Goal: Find specific page/section: Find specific page/section

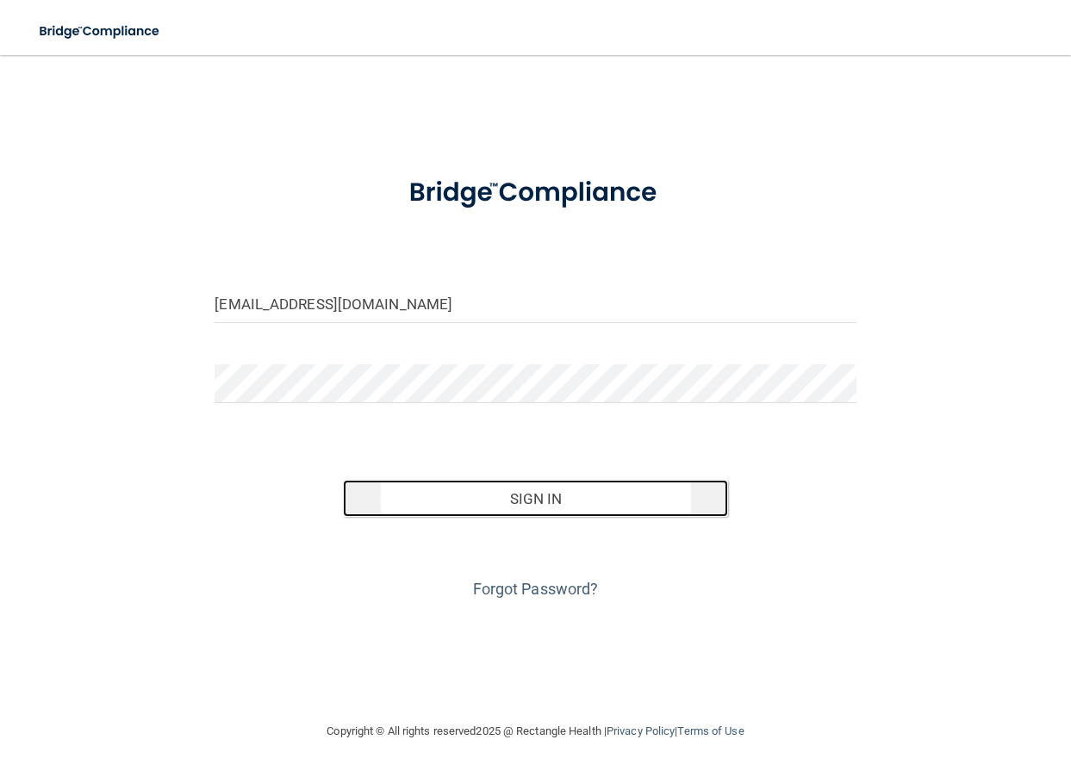
click at [508, 494] on button "Sign In" at bounding box center [535, 499] width 385 height 38
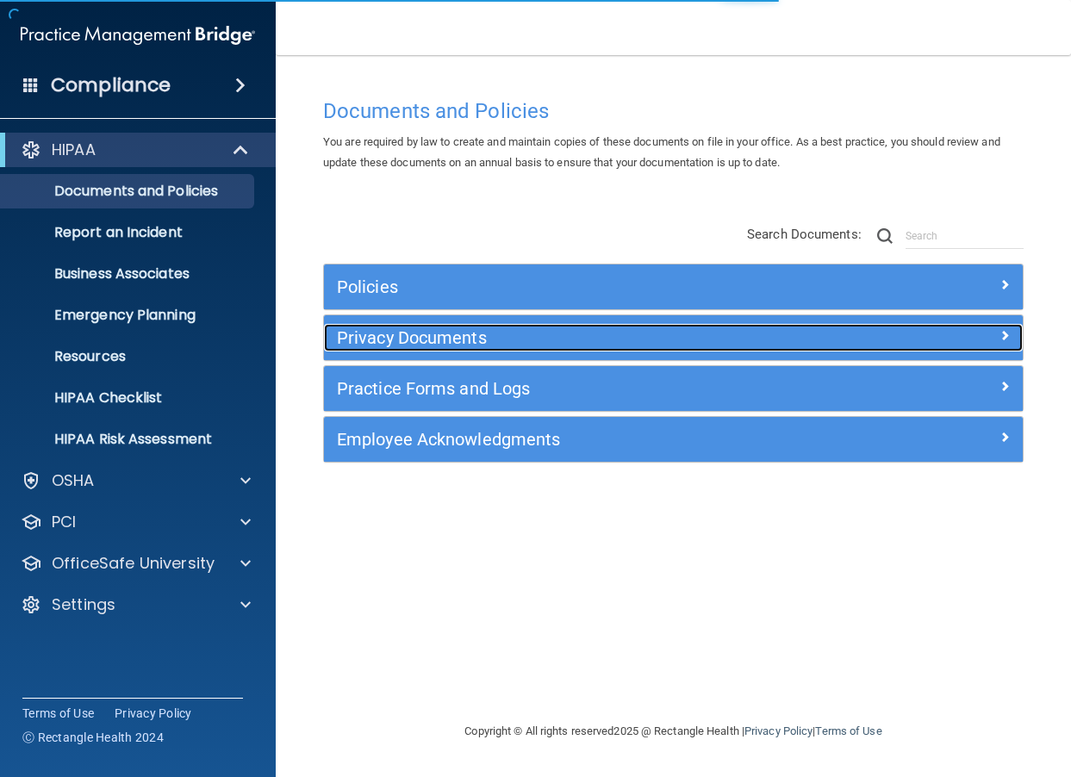
click at [386, 336] on h5 "Privacy Documents" at bounding box center [586, 337] width 498 height 19
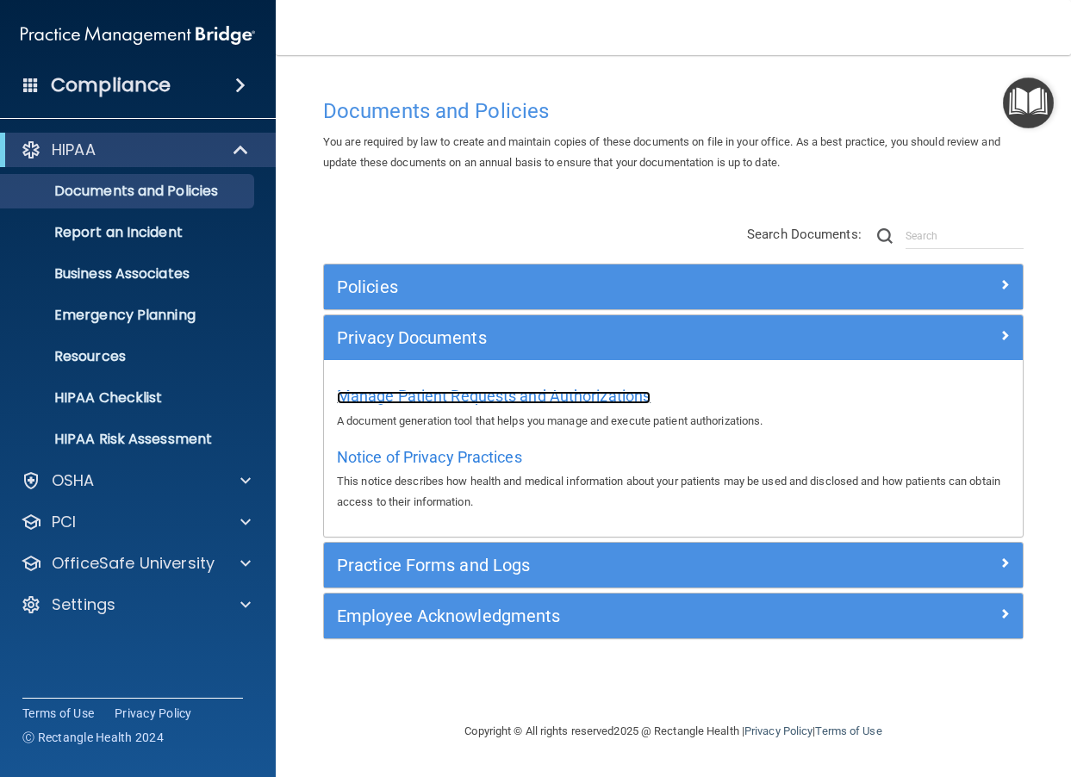
click at [471, 397] on span "Manage Patient Requests and Authorizations" at bounding box center [494, 396] width 314 height 18
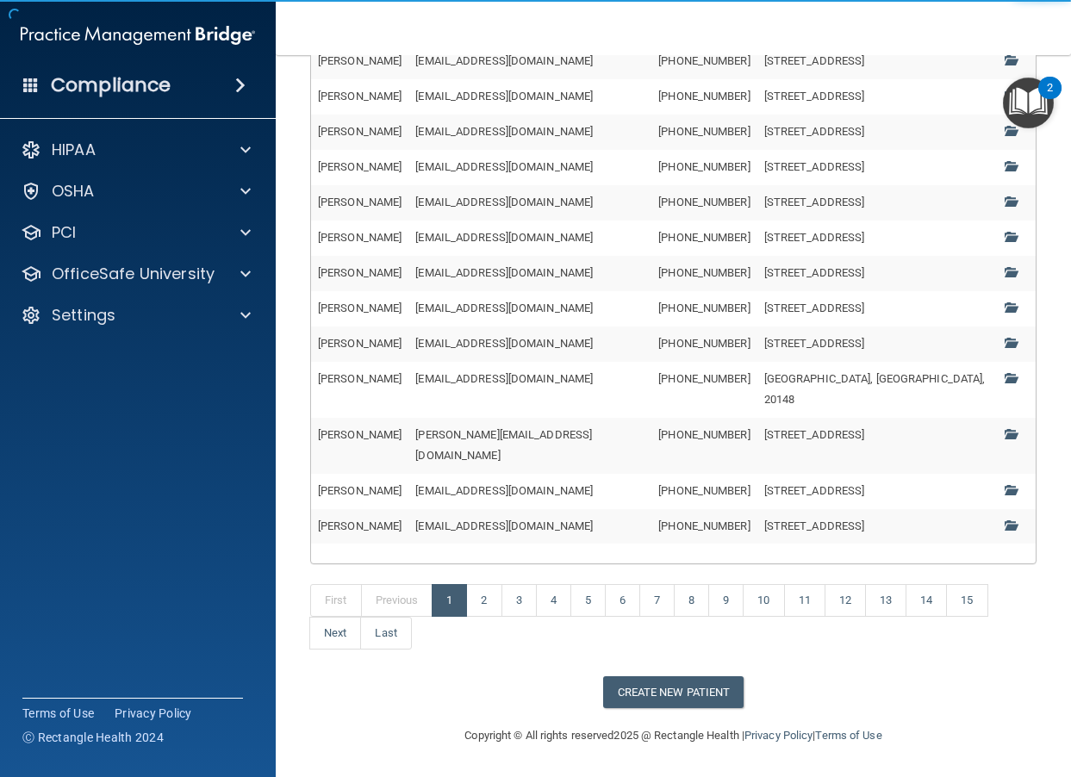
scroll to position [543, 0]
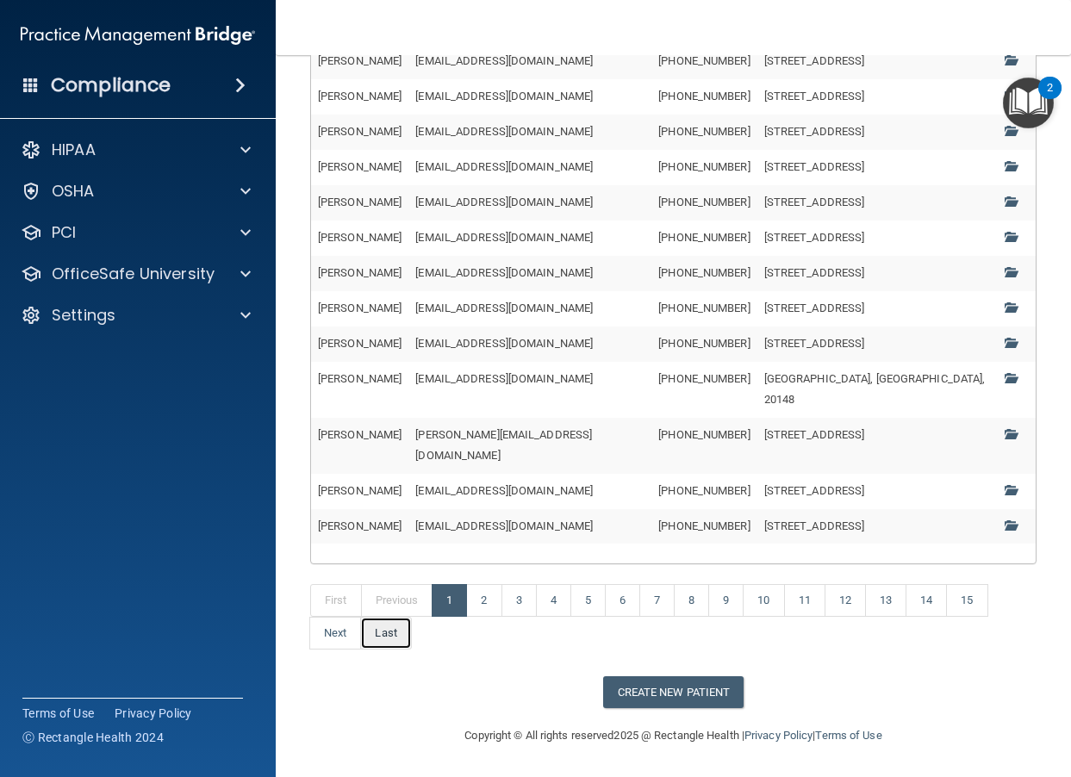
click at [390, 650] on link "Last" at bounding box center [385, 633] width 51 height 33
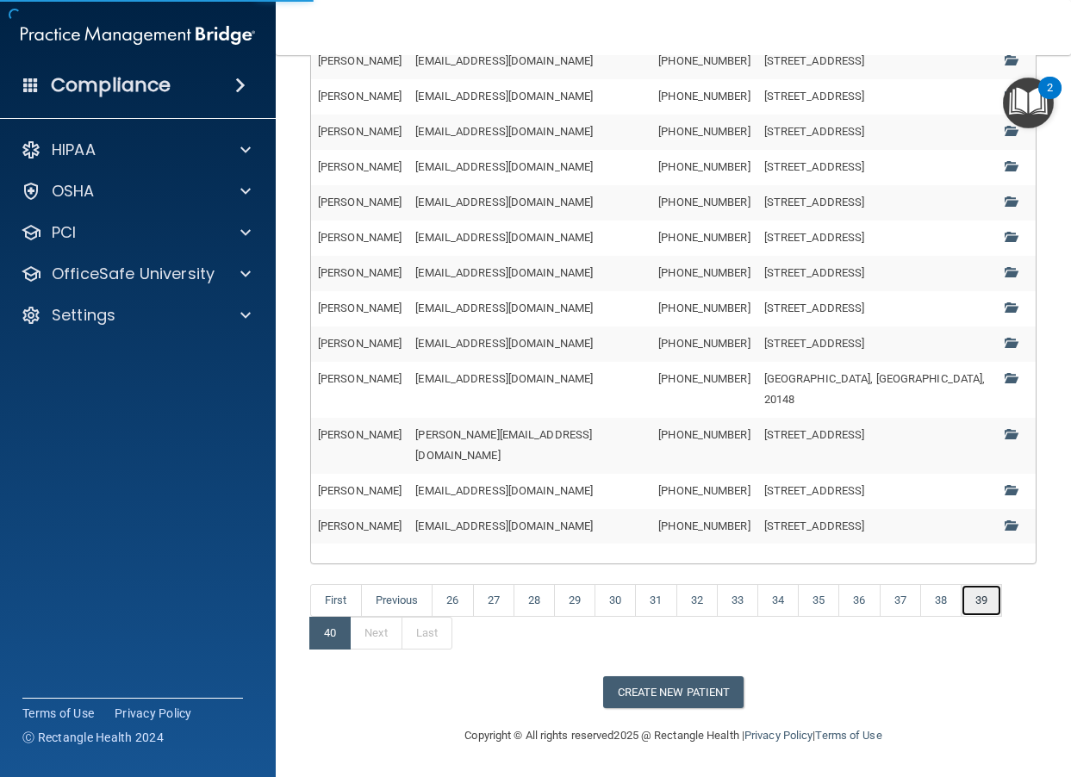
click at [979, 617] on link "39" at bounding box center [981, 600] width 41 height 33
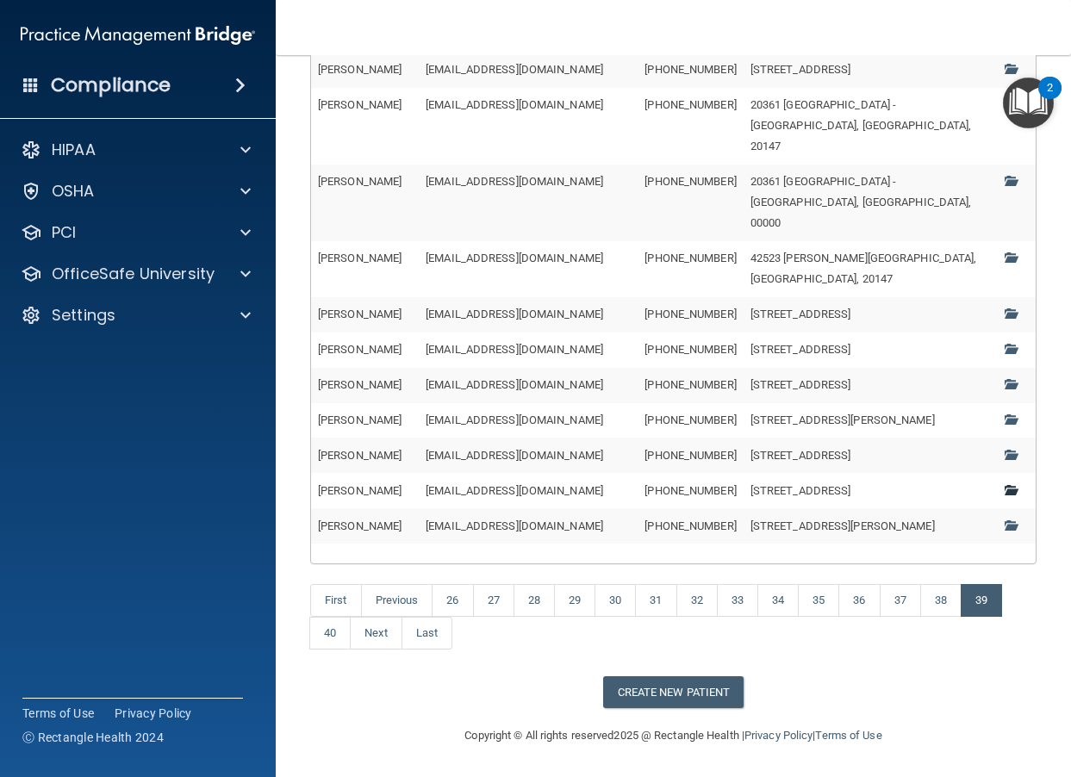
click at [1005, 496] on span at bounding box center [1010, 489] width 11 height 11
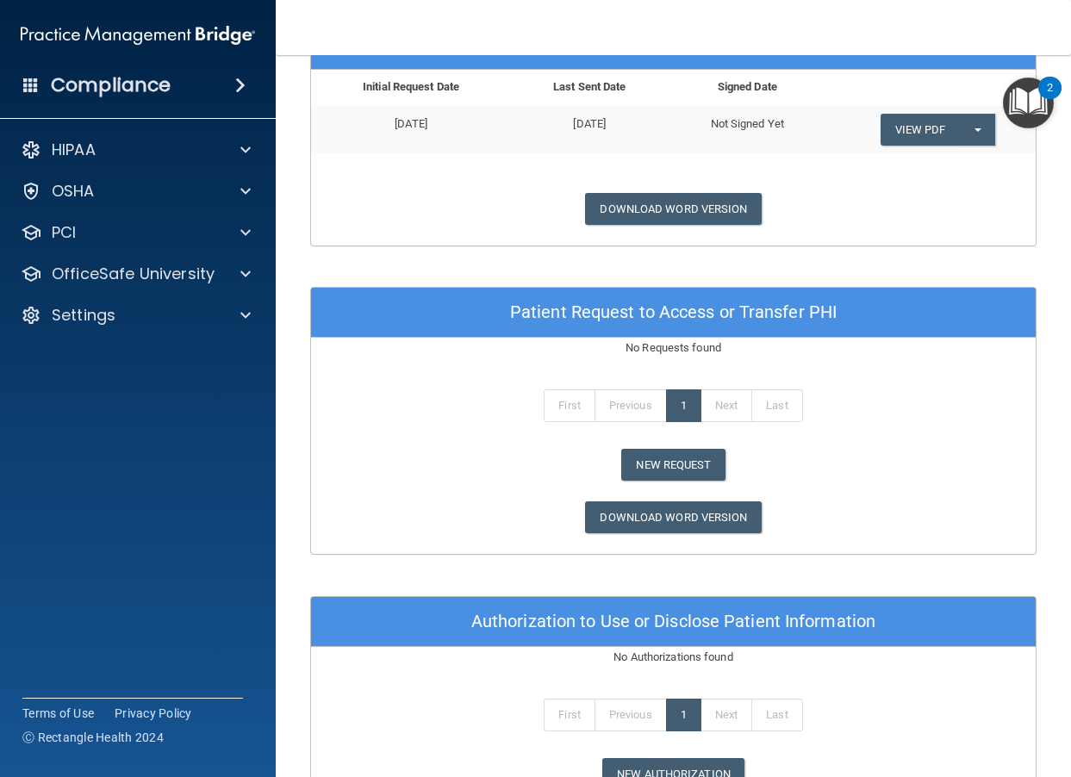
scroll to position [638, 0]
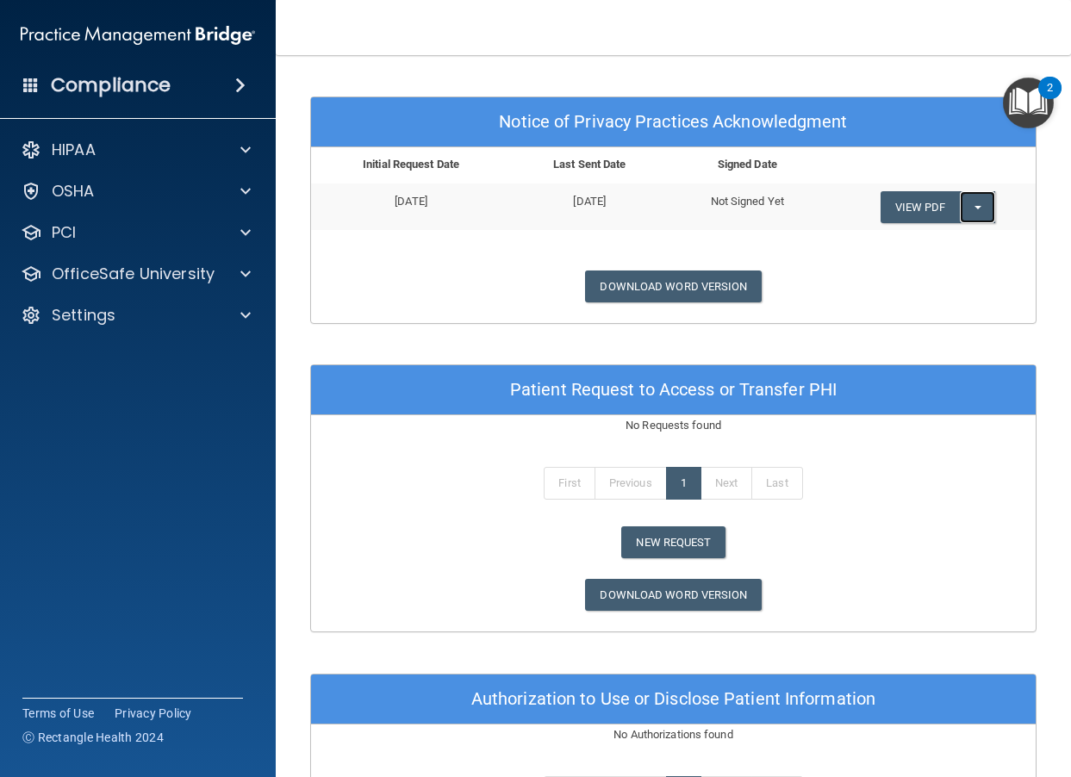
click at [972, 211] on button "Split button!" at bounding box center [977, 207] width 35 height 32
click at [920, 215] on link "View PDF" at bounding box center [920, 207] width 79 height 32
